Goal: Communication & Community: Participate in discussion

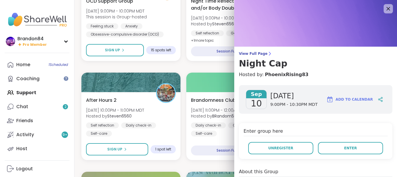
scroll to position [118, 0]
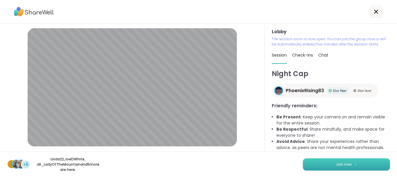
click at [361, 165] on button "Join now" at bounding box center [346, 164] width 87 height 12
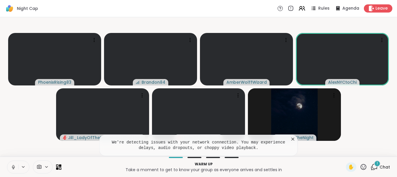
click at [13, 163] on button at bounding box center [12, 167] width 11 height 12
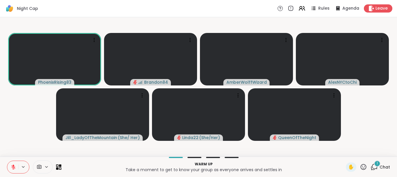
click at [7, 161] on button at bounding box center [12, 167] width 11 height 12
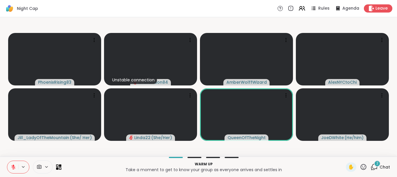
click at [364, 164] on icon at bounding box center [364, 167] width 6 height 6
click at [342, 150] on div "❤️" at bounding box center [347, 151] width 10 height 9
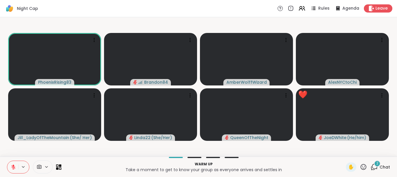
click at [376, 168] on icon at bounding box center [374, 166] width 7 height 7
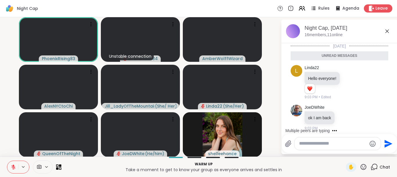
click at [385, 32] on icon at bounding box center [387, 31] width 7 height 7
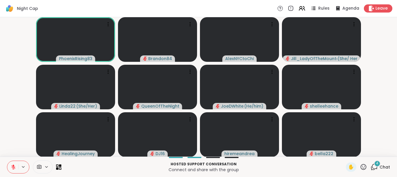
click at [375, 165] on icon at bounding box center [374, 166] width 7 height 7
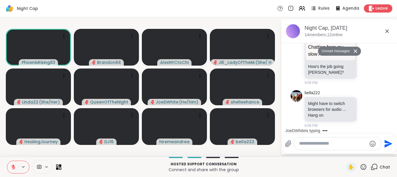
scroll to position [1, 0]
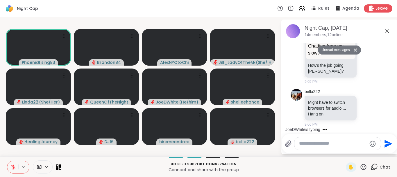
click at [374, 109] on icon at bounding box center [373, 107] width 5 height 7
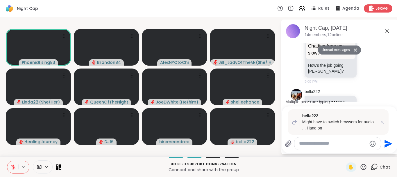
click at [381, 122] on icon at bounding box center [383, 122] width 6 height 6
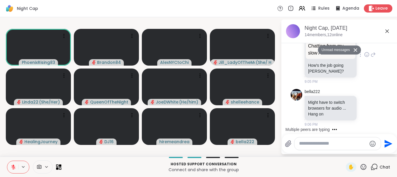
click at [377, 83] on div "QueenOfTheNight JoeDWhite Chatting from my slow AF MacBook lol Chatting from my…" at bounding box center [340, 55] width 98 height 64
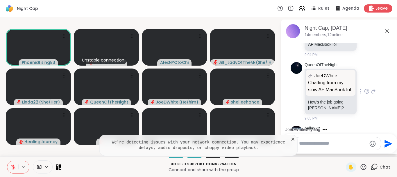
scroll to position [220, 0]
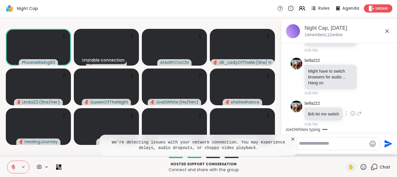
click at [365, 102] on div "bella222 Brb let me switch 9:08 PM" at bounding box center [340, 113] width 98 height 31
click at [388, 32] on icon at bounding box center [387, 30] width 3 height 3
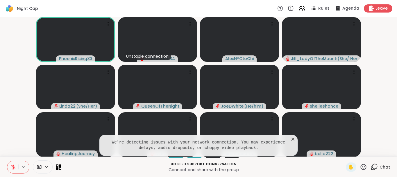
click at [12, 93] on video-player-container "PhoenixRising83 Unstable connection Brandon84 AlexNYCtoChi Jill_LadyOfTheMounta…" at bounding box center [198, 86] width 390 height 134
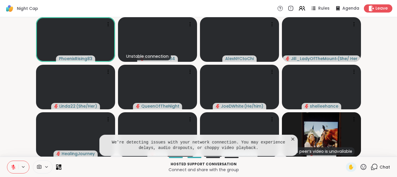
click at [294, 138] on div "This peer’s video is unavailable bella222" at bounding box center [321, 134] width 79 height 45
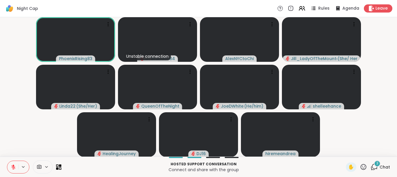
click at [375, 166] on icon at bounding box center [374, 166] width 7 height 7
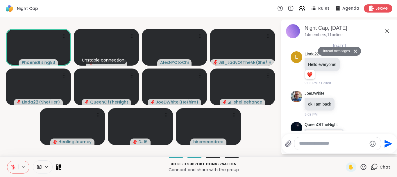
scroll to position [477, 0]
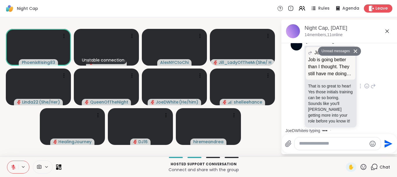
click at [383, 99] on div "QueenOfTheNight JoeDWhite Job is going better than I thought. They still have m…" at bounding box center [340, 86] width 98 height 100
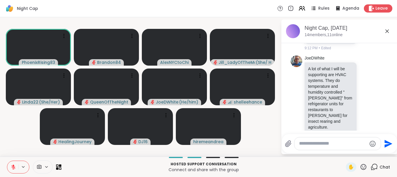
click at [12, 166] on icon at bounding box center [13, 166] width 5 height 5
click at [7, 161] on button at bounding box center [12, 167] width 11 height 12
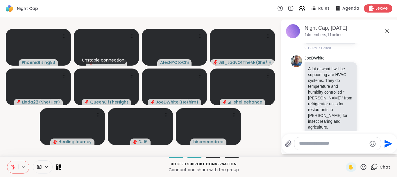
click at [7, 161] on button at bounding box center [12, 167] width 11 height 12
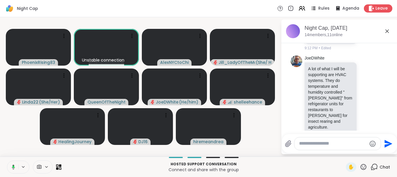
click at [6, 161] on button at bounding box center [12, 167] width 12 height 12
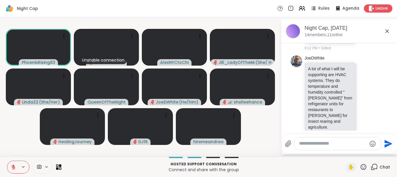
click at [7, 161] on button at bounding box center [12, 167] width 11 height 12
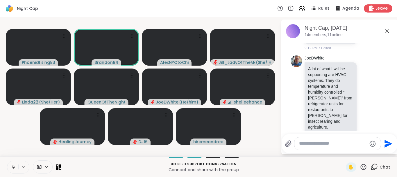
click at [7, 161] on button at bounding box center [12, 167] width 11 height 12
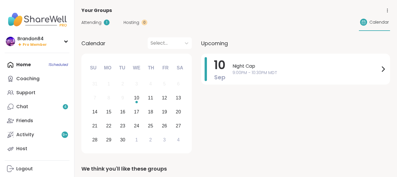
click at [254, 71] on span "9:00PM - 10:30PM MDT" at bounding box center [306, 73] width 147 height 6
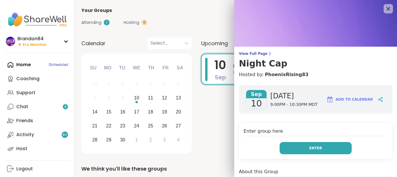
click at [295, 148] on button "Enter" at bounding box center [316, 148] width 72 height 12
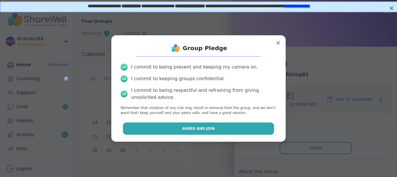
click at [156, 129] on button "Agree and Join" at bounding box center [199, 128] width 152 height 12
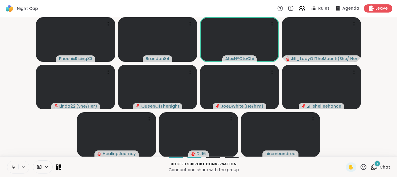
click at [13, 166] on icon at bounding box center [13, 166] width 5 height 5
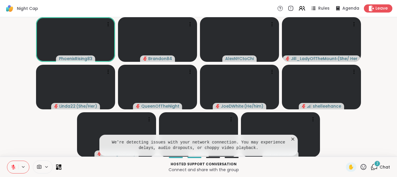
click at [376, 163] on div "2" at bounding box center [377, 163] width 6 height 6
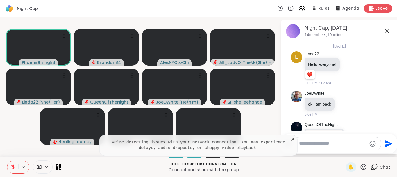
scroll to position [664, 0]
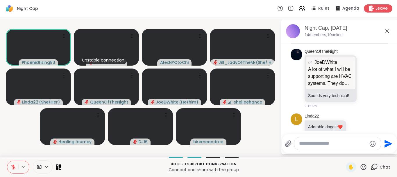
click at [320, 145] on textarea "Type your message" at bounding box center [333, 143] width 68 height 6
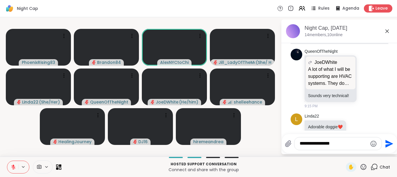
type textarea "**********"
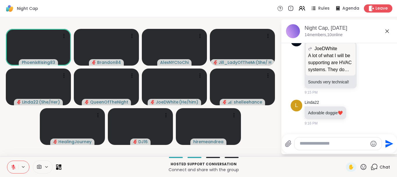
scroll to position [681, 0]
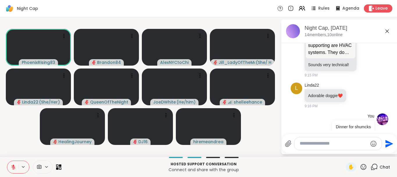
click at [14, 165] on icon at bounding box center [13, 166] width 5 height 5
click at [6, 161] on button at bounding box center [12, 167] width 12 height 12
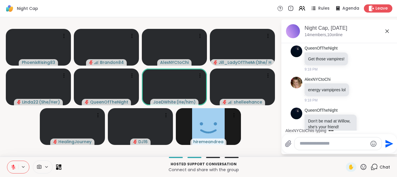
scroll to position [851, 0]
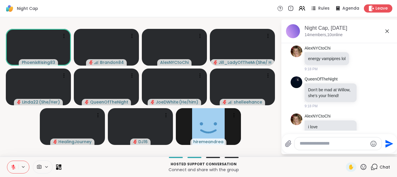
click at [13, 165] on icon at bounding box center [14, 165] width 2 height 2
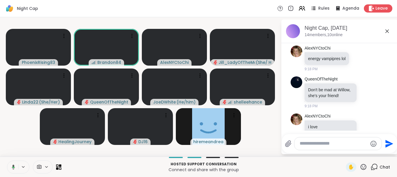
click at [6, 161] on button at bounding box center [12, 167] width 12 height 12
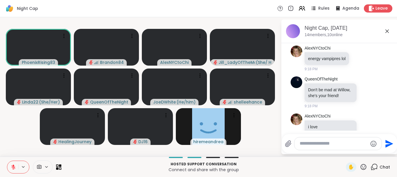
click at [7, 161] on button at bounding box center [12, 167] width 11 height 12
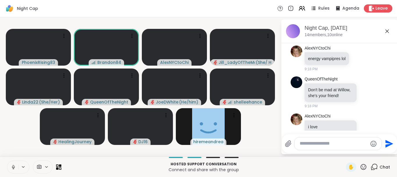
click at [7, 161] on button at bounding box center [12, 167] width 11 height 12
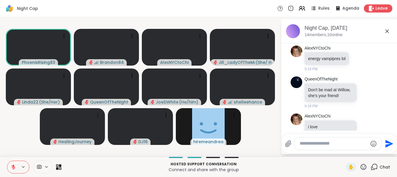
click at [7, 161] on button at bounding box center [12, 167] width 11 height 12
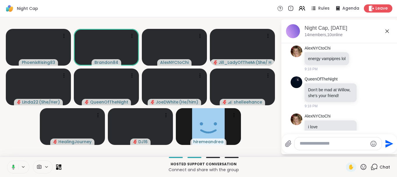
click at [6, 161] on button at bounding box center [12, 167] width 12 height 12
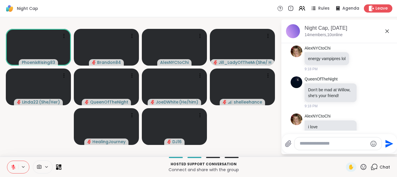
click at [363, 168] on icon at bounding box center [364, 167] width 6 height 6
click at [344, 151] on span "❤️" at bounding box center [347, 151] width 6 height 7
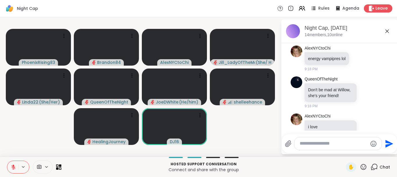
click at [361, 163] on icon at bounding box center [363, 166] width 7 height 7
click at [347, 148] on span "❤️" at bounding box center [347, 151] width 6 height 7
click at [363, 166] on icon at bounding box center [363, 166] width 7 height 7
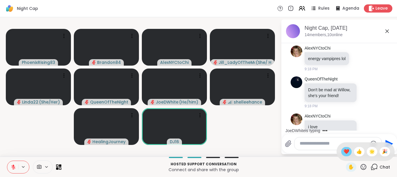
click at [347, 153] on span "❤️" at bounding box center [347, 151] width 6 height 7
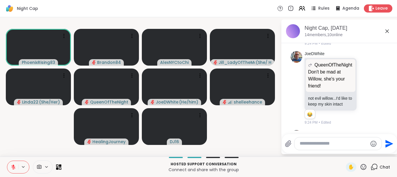
scroll to position [966, 0]
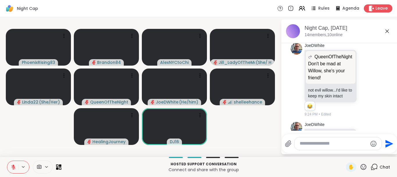
click at [313, 144] on textarea "Type your message" at bounding box center [334, 143] width 68 height 6
type textarea "*"
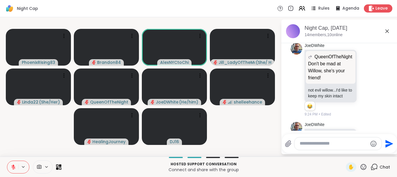
click at [362, 164] on icon at bounding box center [363, 166] width 7 height 7
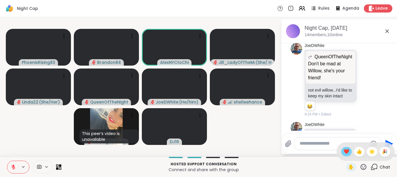
click at [344, 149] on span "❤️" at bounding box center [347, 151] width 6 height 7
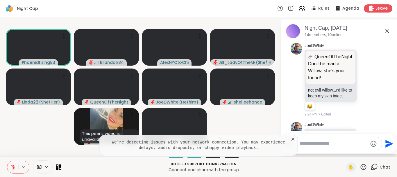
click at [361, 165] on icon at bounding box center [363, 166] width 7 height 7
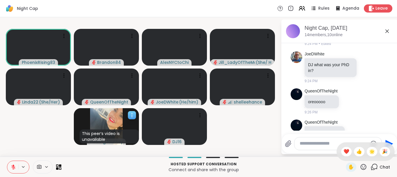
scroll to position [1045, 0]
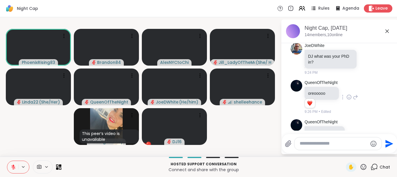
click at [348, 94] on icon at bounding box center [349, 97] width 5 height 6
click at [350, 85] on div "Select Reaction: Heart" at bounding box center [349, 87] width 5 height 5
click at [355, 133] on icon at bounding box center [355, 136] width 5 height 6
click at [356, 124] on div "Select Reaction: Heart" at bounding box center [355, 126] width 5 height 5
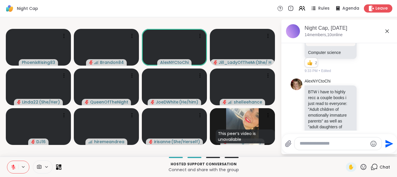
scroll to position [1231, 0]
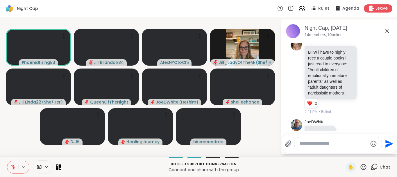
click at [13, 166] on icon at bounding box center [13, 166] width 5 height 5
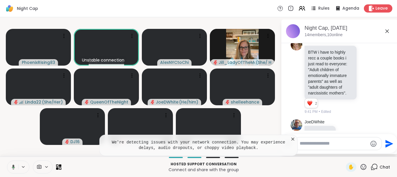
click at [6, 161] on button at bounding box center [12, 167] width 12 height 12
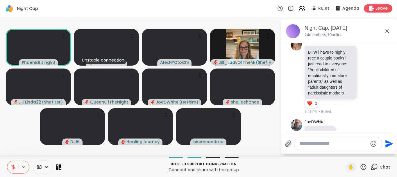
click at [7, 161] on button at bounding box center [12, 167] width 11 height 12
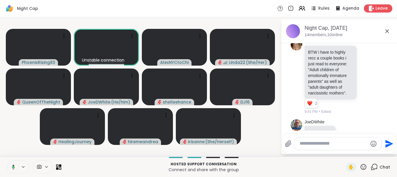
click at [6, 161] on button at bounding box center [12, 167] width 12 height 12
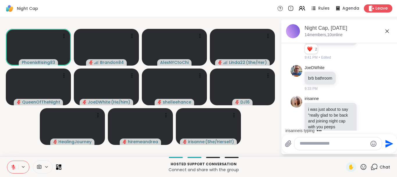
click at [12, 167] on icon at bounding box center [13, 166] width 5 height 5
click at [309, 143] on textarea "Type your message" at bounding box center [334, 143] width 68 height 6
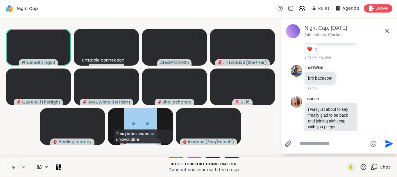
click at [13, 166] on icon at bounding box center [13, 166] width 5 height 5
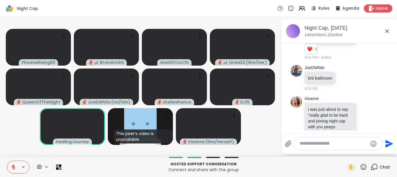
click at [310, 143] on textarea "Type your message" at bounding box center [334, 143] width 68 height 6
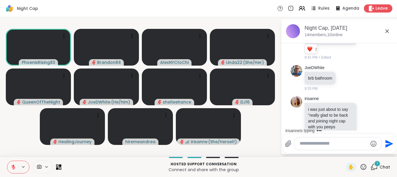
scroll to position [1328, 0]
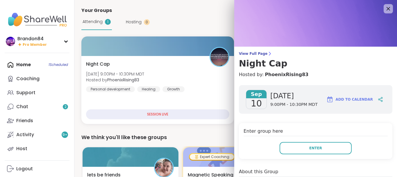
click at [329, 147] on button "Enter" at bounding box center [316, 148] width 72 height 12
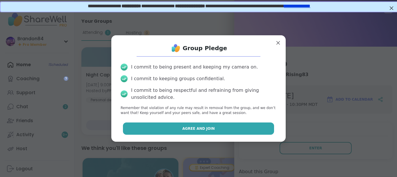
click at [199, 128] on span "Agree and Join" at bounding box center [198, 128] width 33 height 5
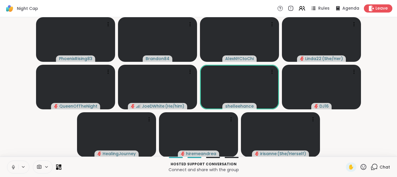
click at [13, 167] on icon at bounding box center [13, 166] width 5 height 5
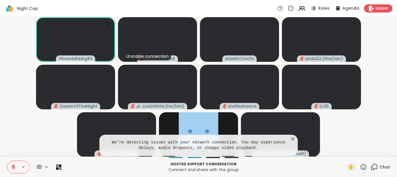
click at [377, 167] on icon at bounding box center [374, 166] width 7 height 7
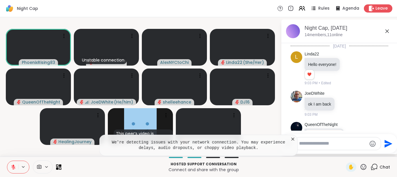
scroll to position [1322, 0]
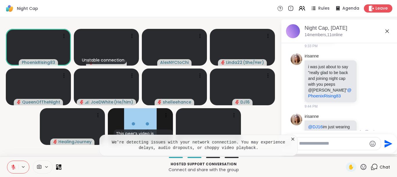
click at [366, 129] on icon at bounding box center [367, 132] width 5 height 6
click at [324, 117] on button "Select Reaction: Heart" at bounding box center [321, 123] width 12 height 12
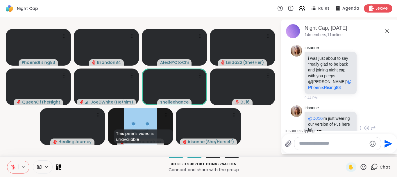
scroll to position [1379, 0]
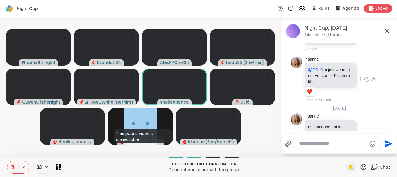
click at [313, 144] on textarea "Type your message" at bounding box center [333, 143] width 68 height 6
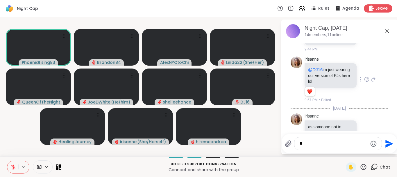
click at [14, 165] on icon at bounding box center [14, 165] width 2 height 2
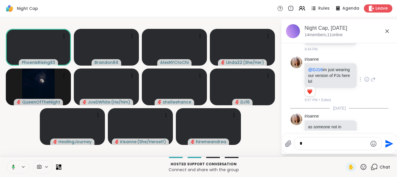
click at [14, 165] on icon at bounding box center [13, 166] width 3 height 5
click at [6, 161] on button at bounding box center [12, 167] width 12 height 12
click at [7, 161] on button at bounding box center [12, 167] width 11 height 12
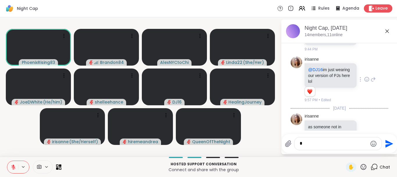
click at [7, 161] on button at bounding box center [12, 167] width 11 height 12
click at [14, 165] on icon at bounding box center [13, 166] width 1 height 3
click at [7, 161] on button at bounding box center [12, 167] width 11 height 12
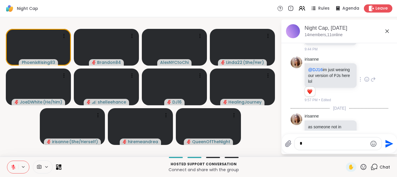
click at [361, 164] on icon at bounding box center [363, 166] width 7 height 7
click at [344, 152] on span "❤️" at bounding box center [347, 151] width 6 height 7
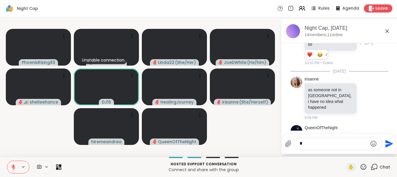
scroll to position [1424, 0]
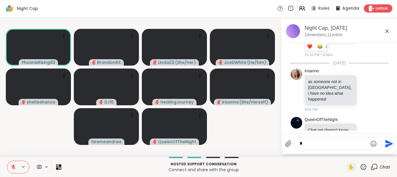
click at [389, 66] on li "irisanne as someone not in [GEOGRAPHIC_DATA], i have no idea what happened 9:58…" at bounding box center [340, 90] width 106 height 49
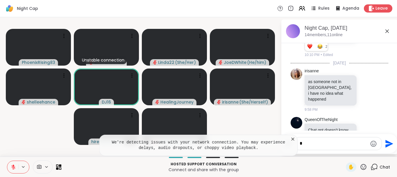
click at [34, 125] on video-player-container "PhoenixRising83 Unstable connection Brandon84 Linda22 ( She/Her ) JoeDWhite ( H…" at bounding box center [140, 86] width 274 height 134
click at [294, 136] on div "We're detecting issues with your network connection. You may experience delays,…" at bounding box center [199, 144] width 199 height 21
click at [293, 139] on icon at bounding box center [293, 138] width 3 height 3
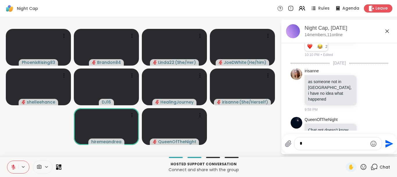
click at [366, 168] on icon at bounding box center [363, 166] width 7 height 7
click at [342, 151] on div "❤️" at bounding box center [347, 151] width 10 height 9
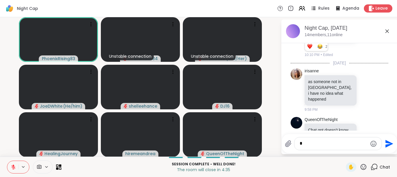
click at [363, 167] on icon at bounding box center [363, 166] width 7 height 7
click at [344, 151] on span "❤️" at bounding box center [347, 151] width 6 height 7
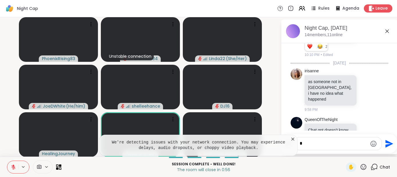
click at [294, 138] on icon at bounding box center [293, 139] width 6 height 6
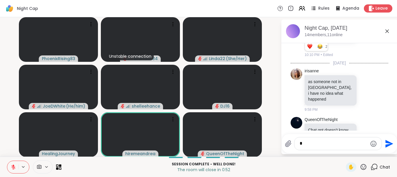
scroll to position [0, 0]
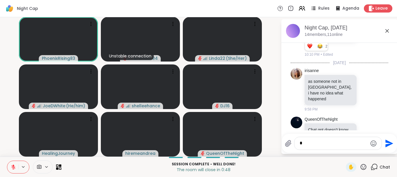
click at [11, 167] on icon at bounding box center [13, 166] width 5 height 5
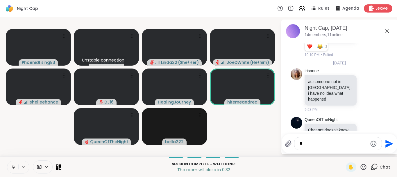
scroll to position [0, 0]
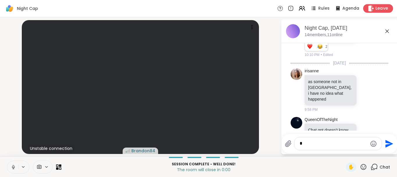
click at [383, 11] on span "Leave" at bounding box center [382, 9] width 13 height 6
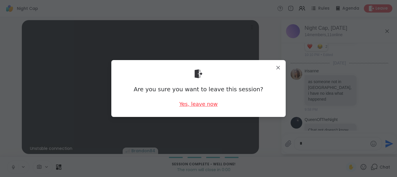
click at [201, 105] on div "Yes, leave now" at bounding box center [199, 103] width 38 height 7
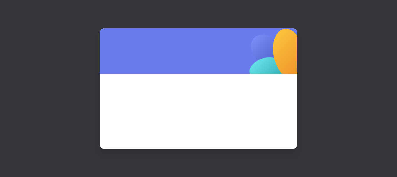
click at [261, 77] on div at bounding box center [199, 111] width 198 height 75
click at [212, 60] on div at bounding box center [199, 50] width 198 height 45
click at [67, 52] on div at bounding box center [198, 88] width 397 height 177
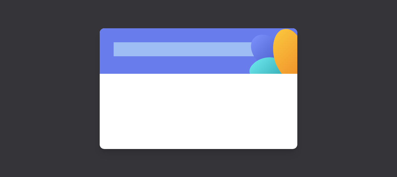
click at [67, 52] on div at bounding box center [198, 88] width 397 height 177
click at [254, 50] on img at bounding box center [277, 58] width 122 height 122
